Goal: Navigation & Orientation: Find specific page/section

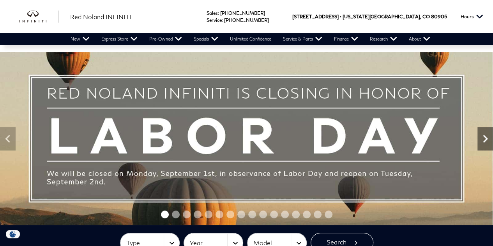
click at [488, 143] on icon "Next" at bounding box center [485, 139] width 16 height 16
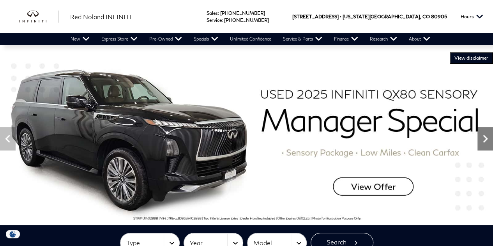
click at [488, 143] on icon "Next" at bounding box center [485, 139] width 16 height 16
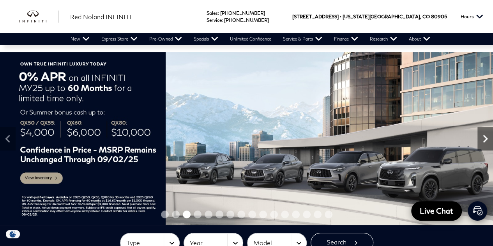
click at [488, 143] on icon "Next" at bounding box center [485, 139] width 16 height 16
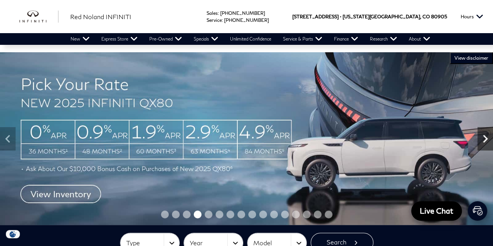
click at [488, 143] on icon "Next" at bounding box center [485, 139] width 16 height 16
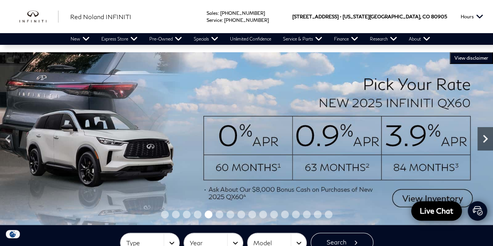
click at [488, 143] on icon "Next" at bounding box center [485, 139] width 16 height 16
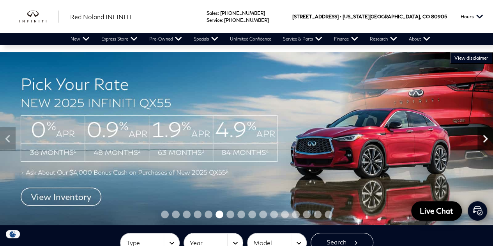
click at [488, 143] on icon "Next" at bounding box center [485, 139] width 16 height 16
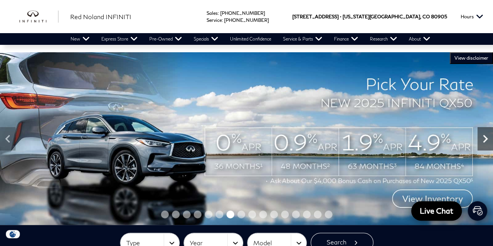
click at [488, 143] on icon "Next" at bounding box center [485, 139] width 16 height 16
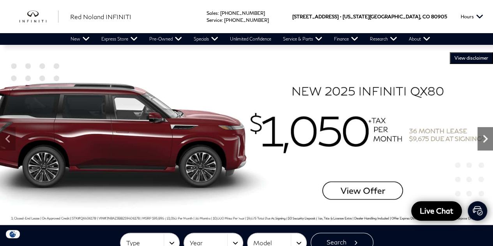
click at [488, 143] on icon "Next" at bounding box center [485, 139] width 16 height 16
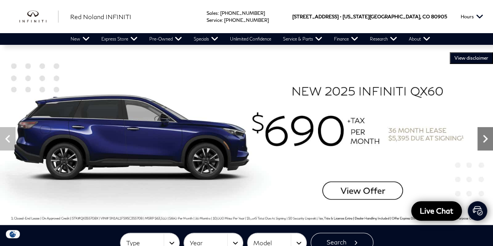
click at [488, 143] on icon "Next" at bounding box center [485, 139] width 16 height 16
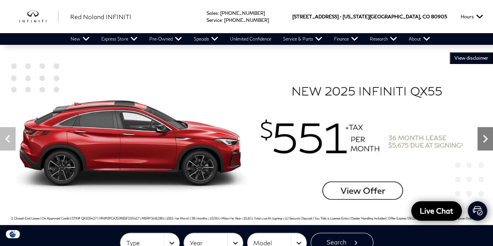
click at [488, 143] on icon "Next" at bounding box center [485, 139] width 16 height 16
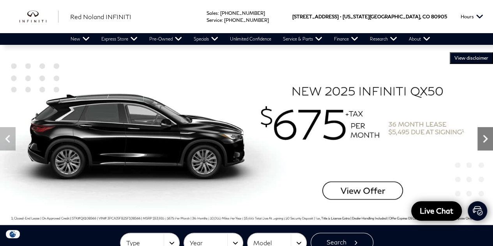
click at [488, 143] on icon "Next" at bounding box center [485, 139] width 16 height 16
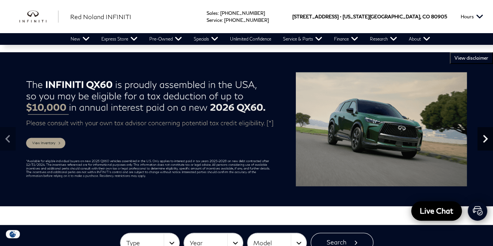
click at [488, 143] on icon "Next" at bounding box center [485, 139] width 16 height 16
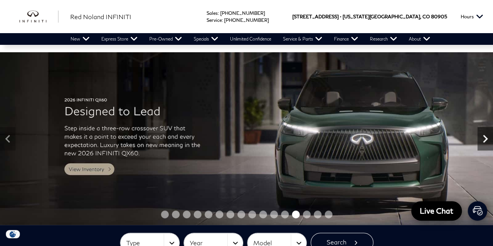
click at [488, 143] on icon "Next" at bounding box center [485, 139] width 16 height 16
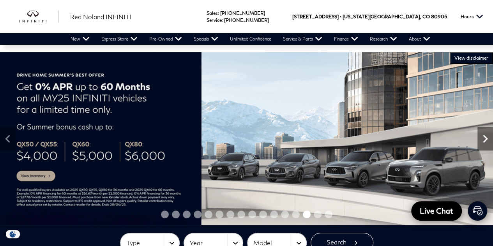
click at [488, 143] on icon "Next" at bounding box center [485, 139] width 16 height 16
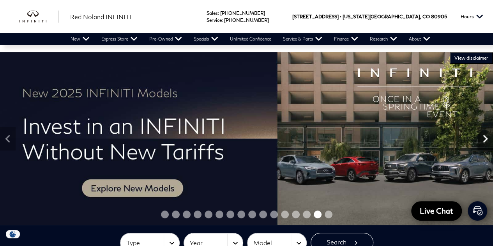
click at [488, 143] on icon "Next" at bounding box center [485, 139] width 16 height 16
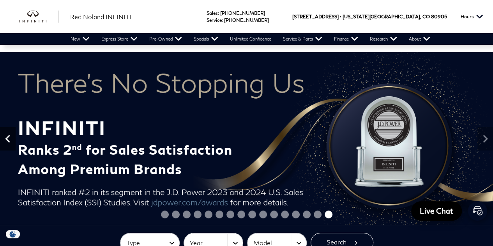
click at [12, 145] on icon "Previous" at bounding box center [8, 139] width 16 height 16
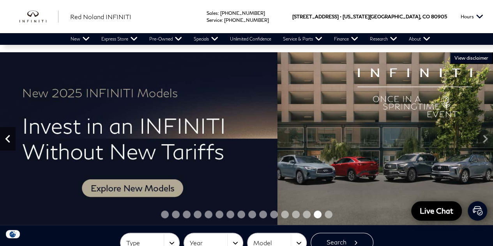
click at [12, 145] on icon "Previous" at bounding box center [8, 139] width 16 height 16
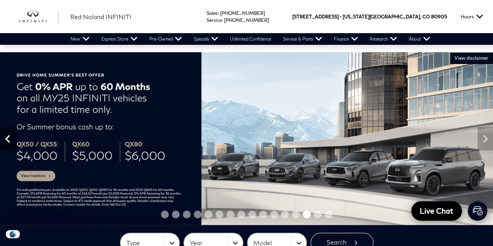
click at [12, 145] on icon "Previous" at bounding box center [8, 139] width 16 height 16
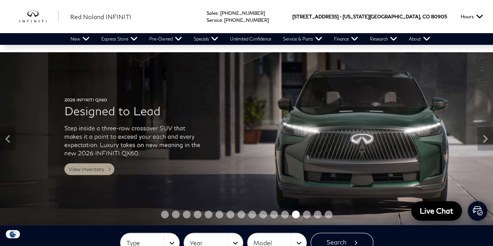
click at [477, 123] on img at bounding box center [246, 138] width 493 height 173
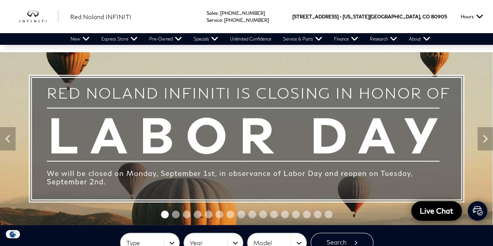
click at [328, 214] on span "Go to slide 16" at bounding box center [328, 214] width 8 height 8
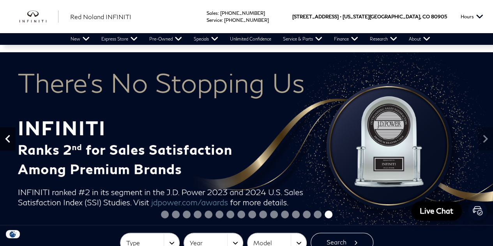
click at [14, 141] on icon "Previous" at bounding box center [8, 139] width 16 height 16
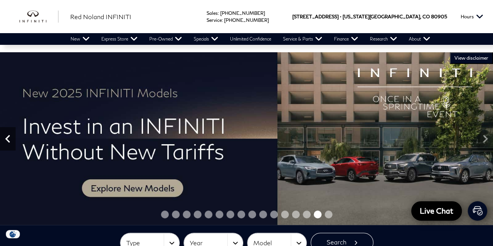
click at [14, 141] on icon "Previous" at bounding box center [8, 139] width 16 height 16
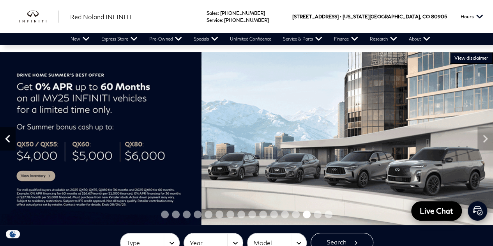
click at [14, 141] on icon "Previous" at bounding box center [8, 139] width 16 height 16
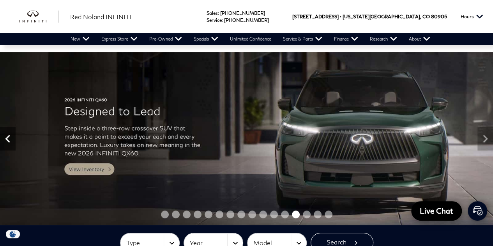
click at [14, 141] on icon "Previous" at bounding box center [8, 139] width 16 height 16
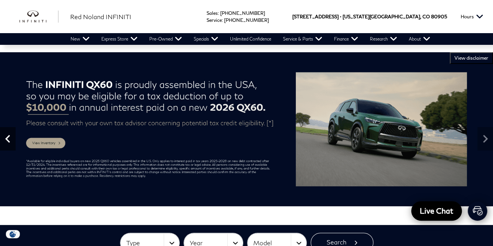
click at [14, 141] on icon "Previous" at bounding box center [8, 139] width 16 height 16
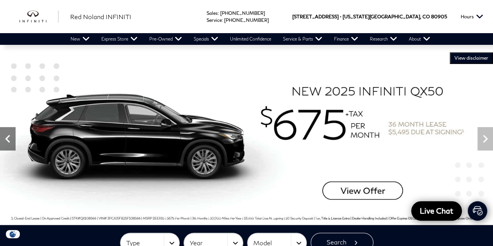
click at [14, 141] on icon "Previous" at bounding box center [8, 139] width 16 height 16
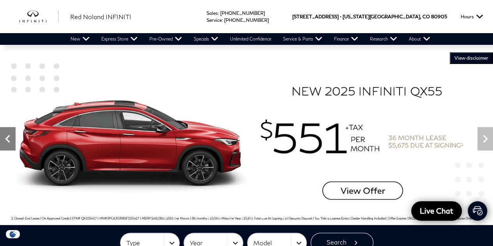
click at [14, 141] on icon "Previous" at bounding box center [8, 139] width 16 height 16
